Goal: Register for event/course

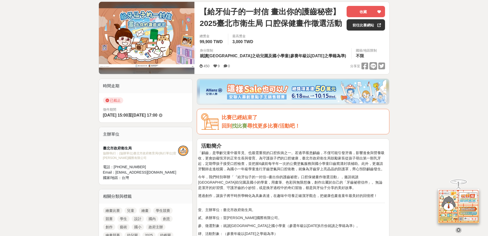
scroll to position [128, 0]
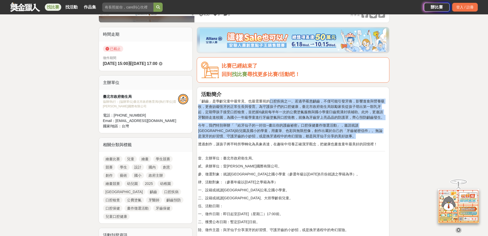
drag, startPoint x: 267, startPoint y: 98, endPoint x: 339, endPoint y: 151, distance: 89.8
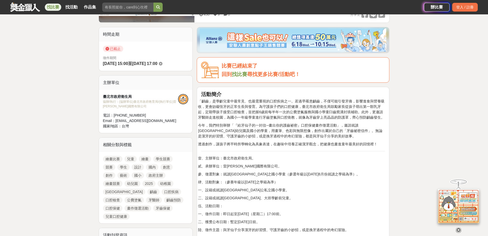
click at [339, 151] on hr at bounding box center [293, 150] width 184 height 1
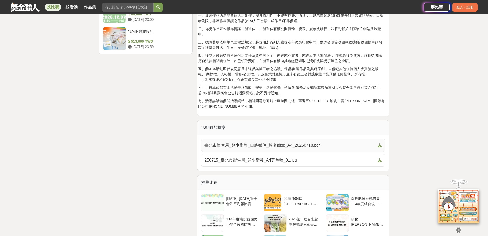
scroll to position [743, 0]
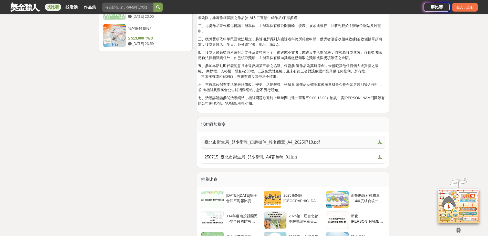
click at [312, 146] on link "臺北市衛生局_兒少衛教_口腔徵件_報名簡章_A4_20250718.pdf" at bounding box center [293, 142] width 184 height 13
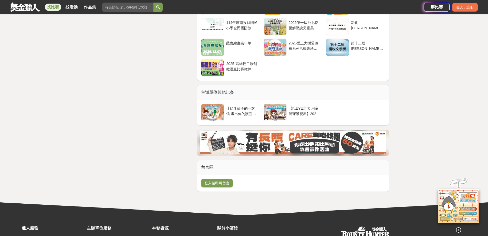
scroll to position [987, 0]
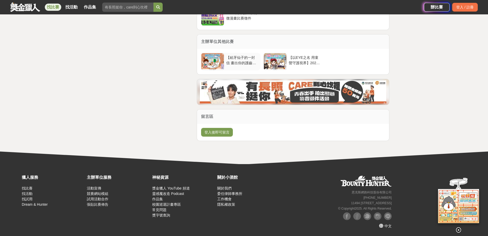
click at [239, 61] on div "【給牙仙子的一封信 畫出你的護齒秘密】2025臺北市衛生局 口腔保健畫作徵選活動" at bounding box center [242, 60] width 32 height 10
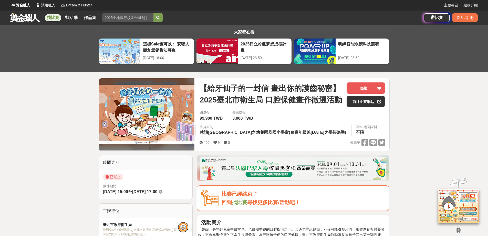
scroll to position [0, 0]
click at [363, 103] on link "前往比賽網站" at bounding box center [366, 101] width 38 height 11
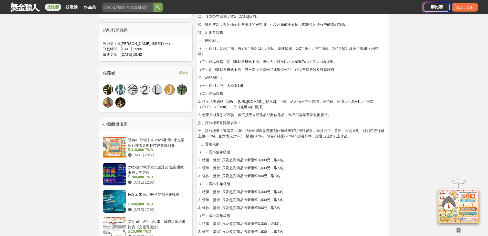
scroll to position [461, 0]
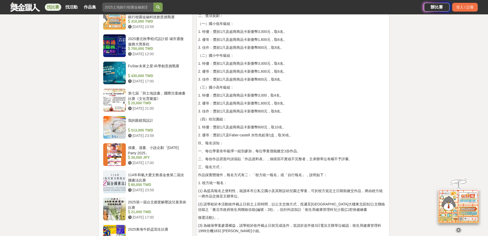
drag, startPoint x: 309, startPoint y: 155, endPoint x: 358, endPoint y: 170, distance: 50.5
click at [358, 170] on div "活動簡介 「齲齒」是學齡兒童中最常見、也最需重視的口腔疾病之一。若過早罹患齲齒，不僅可能引發牙痛，影響進食與營養吸收，更會妨礙恆牙的正常生長與發育。為守護孩子…" at bounding box center [293, 73] width 184 height 630
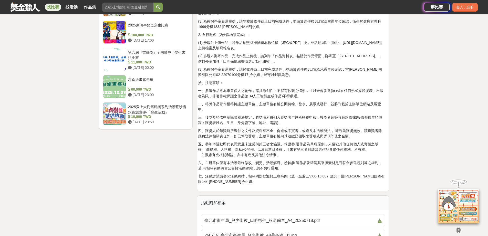
scroll to position [667, 0]
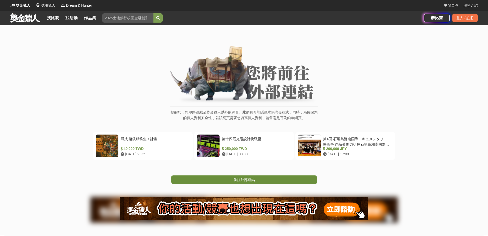
click at [248, 179] on span "前往外部連結" at bounding box center [245, 179] width 22 height 4
